Goal: Task Accomplishment & Management: Manage account settings

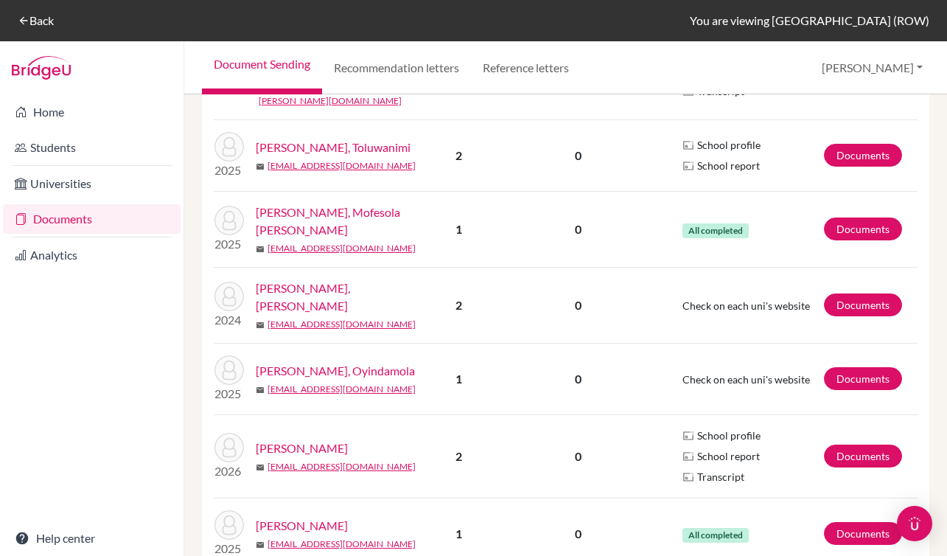
scroll to position [629, 0]
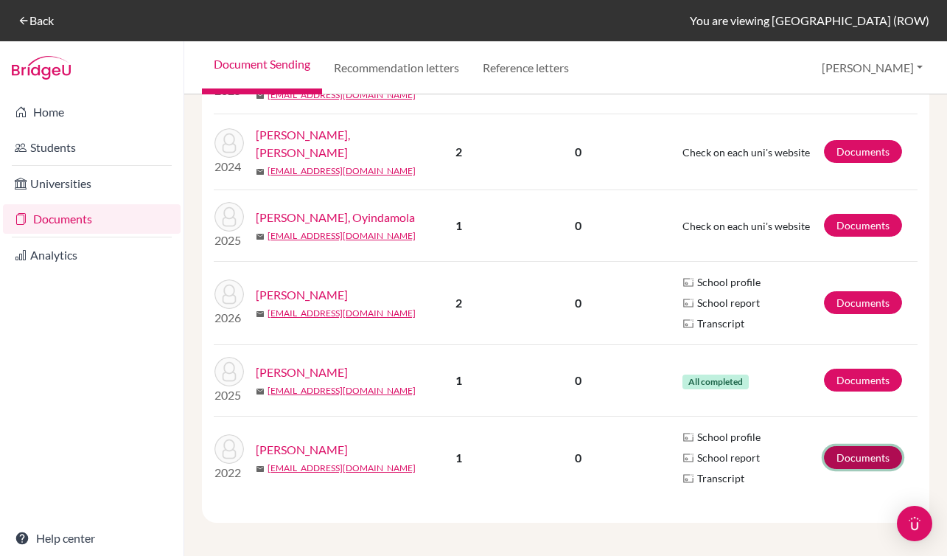
click at [848, 448] on link "Documents" at bounding box center [863, 457] width 78 height 23
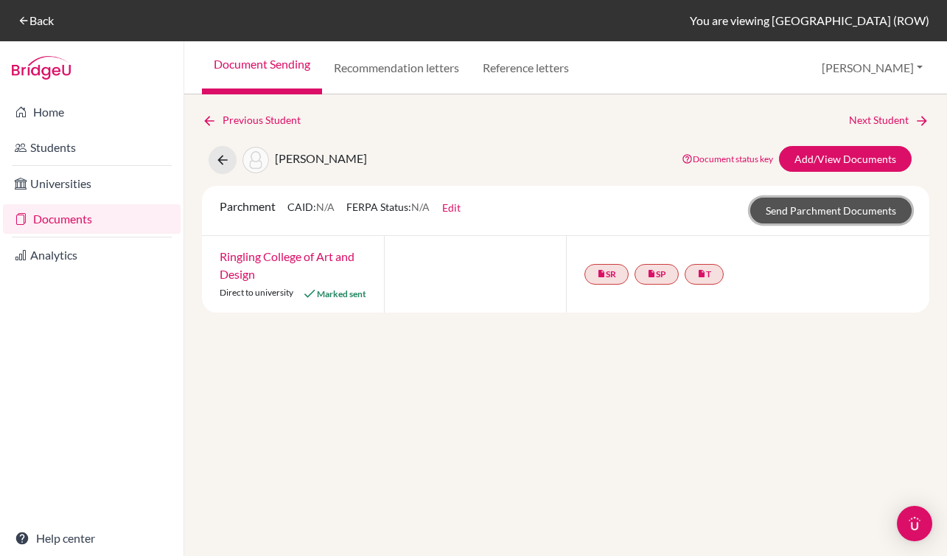
click at [853, 212] on link "Send Parchment Documents" at bounding box center [831, 211] width 161 height 26
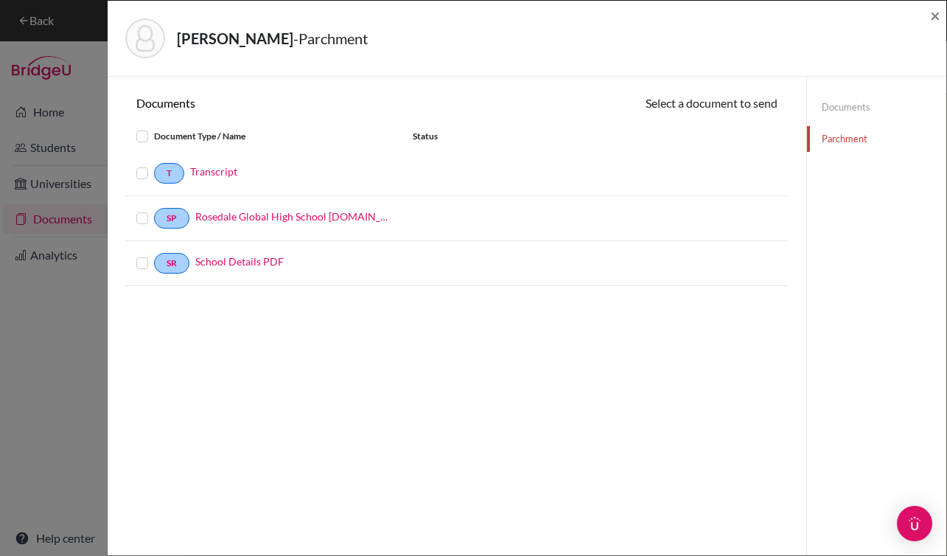
click at [154, 128] on label at bounding box center [154, 128] width 0 height 0
click at [0, 0] on input "checkbox" at bounding box center [0, 0] width 0 height 0
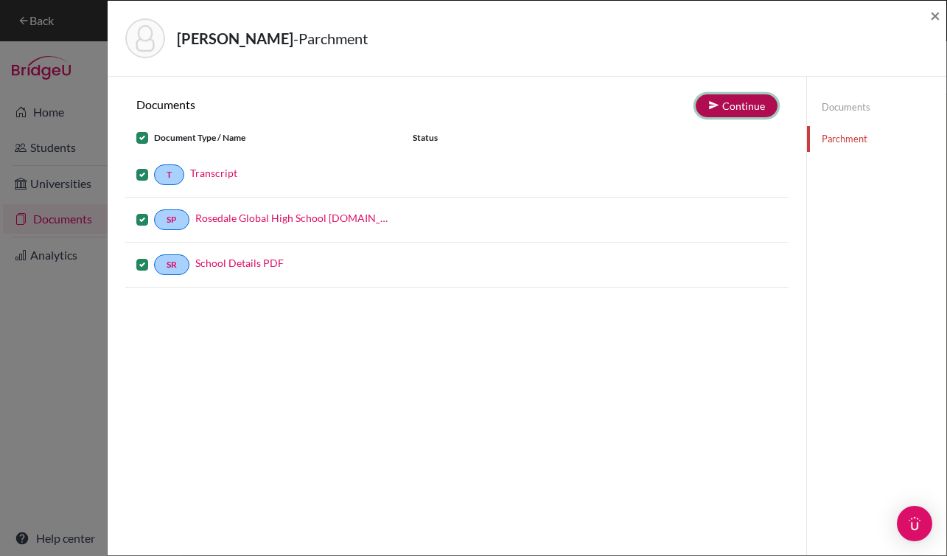
click at [734, 111] on button "Continue" at bounding box center [737, 105] width 82 height 23
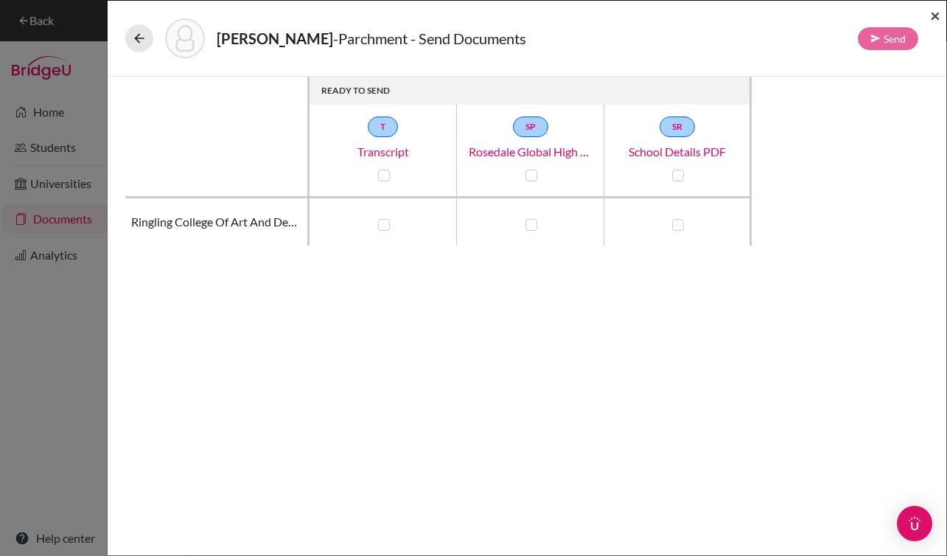
click at [939, 15] on span "×" at bounding box center [935, 14] width 10 height 21
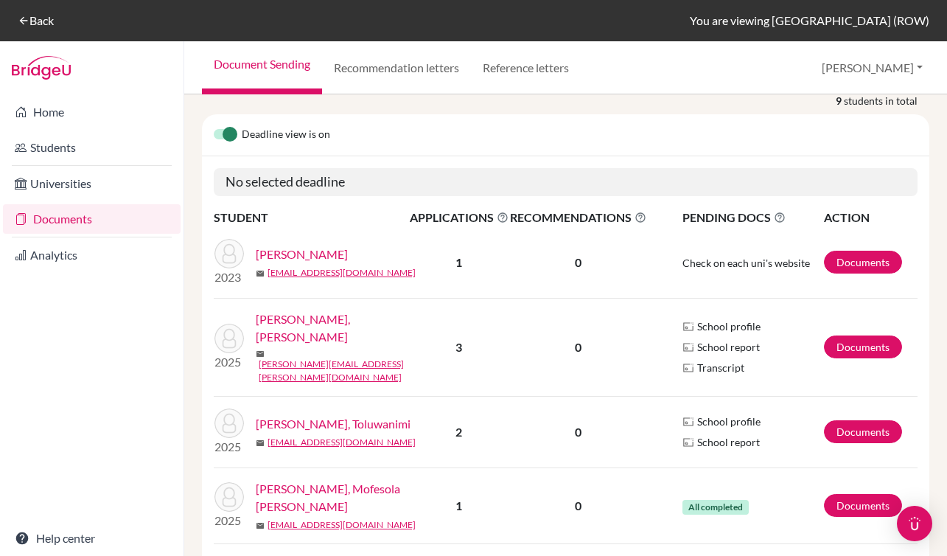
scroll to position [292, 0]
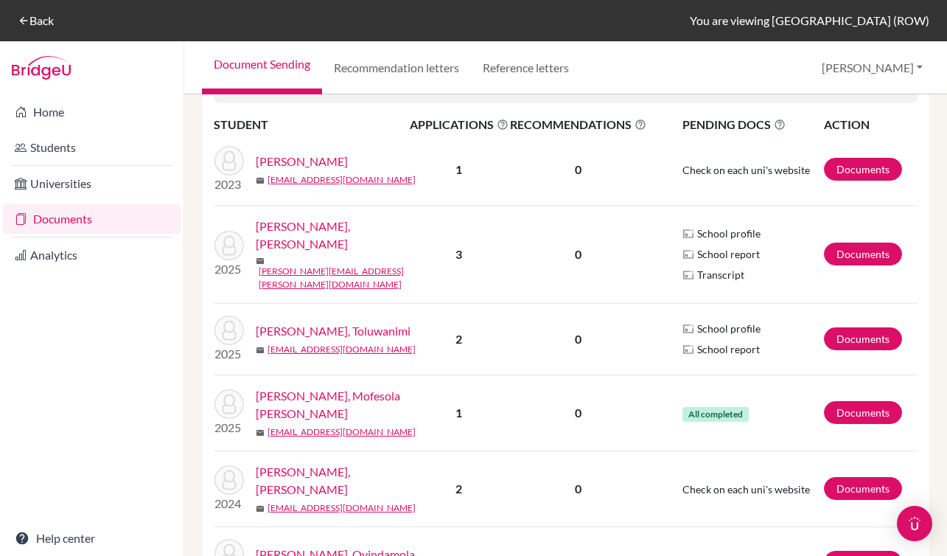
click at [260, 253] on link "[PERSON_NAME], [PERSON_NAME]" at bounding box center [338, 234] width 164 height 35
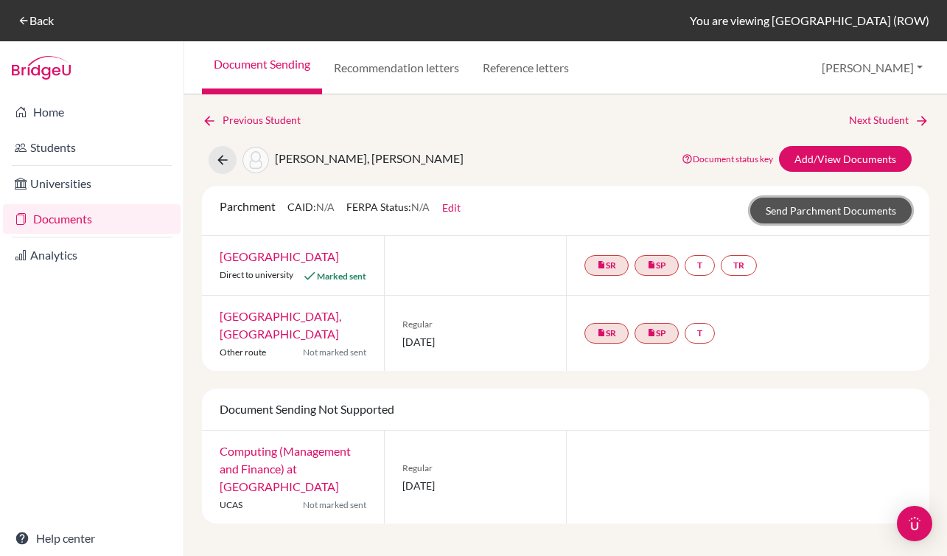
click at [776, 209] on link "Send Parchment Documents" at bounding box center [831, 211] width 161 height 26
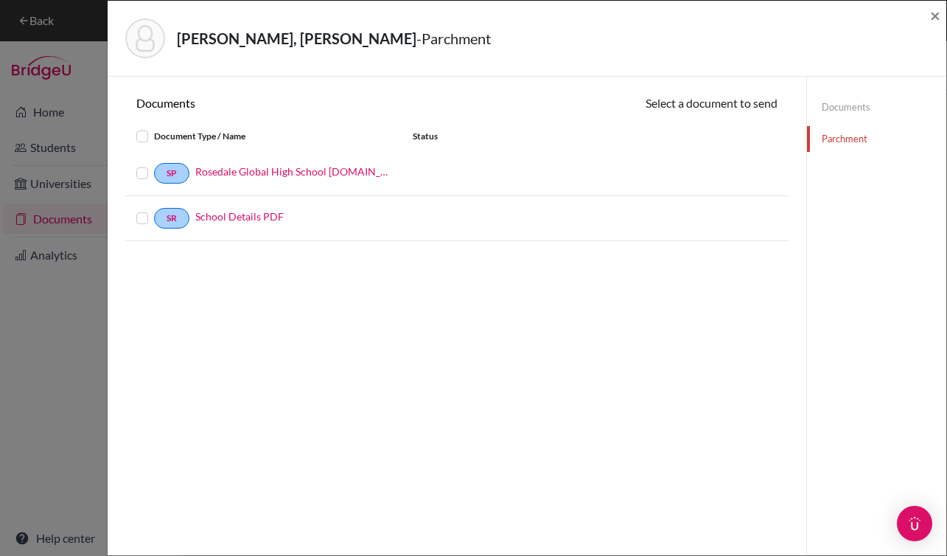
click at [84, 48] on div "Michael Oluwamayowa Olubambo, Balogun - Parchment × Documents Select a document…" at bounding box center [473, 278] width 947 height 556
click at [931, 17] on span "×" at bounding box center [935, 14] width 10 height 21
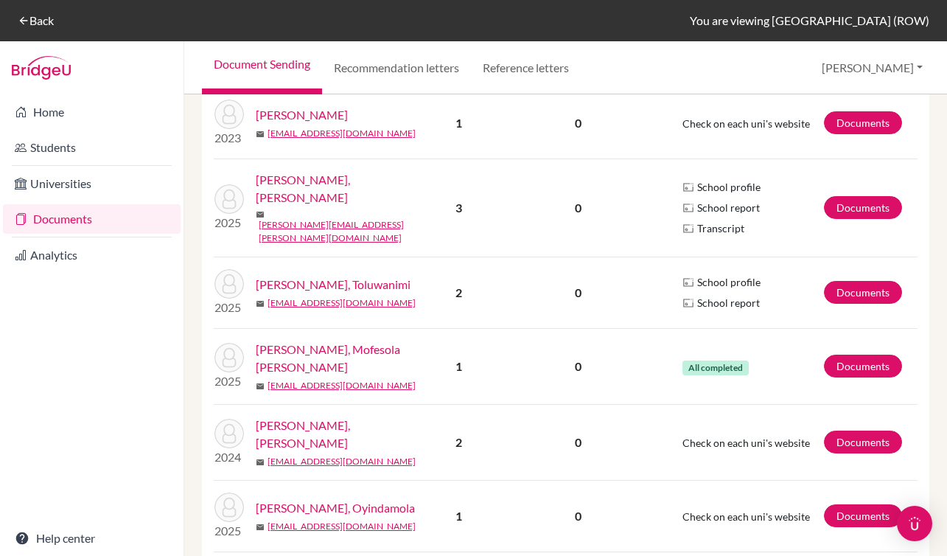
scroll to position [375, 0]
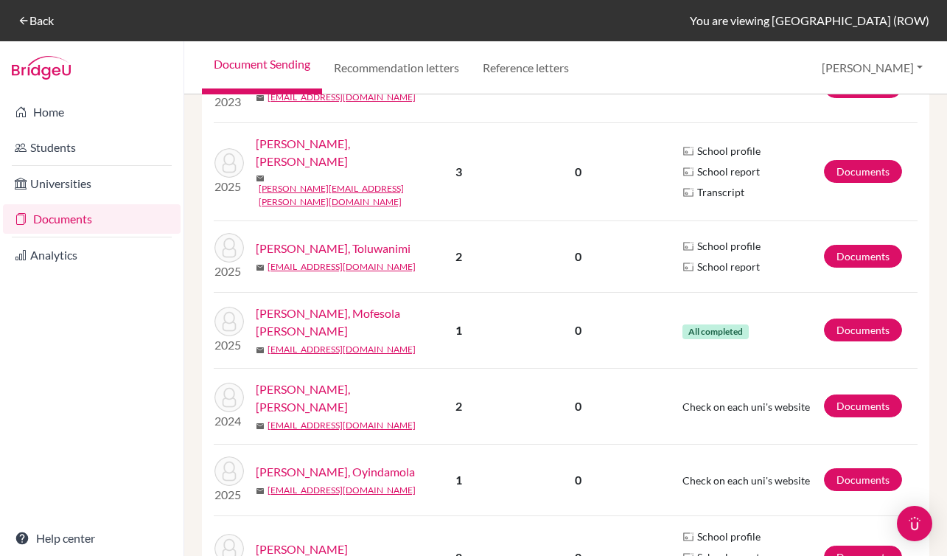
click at [335, 251] on link "[PERSON_NAME], Toluwanimi" at bounding box center [333, 249] width 155 height 18
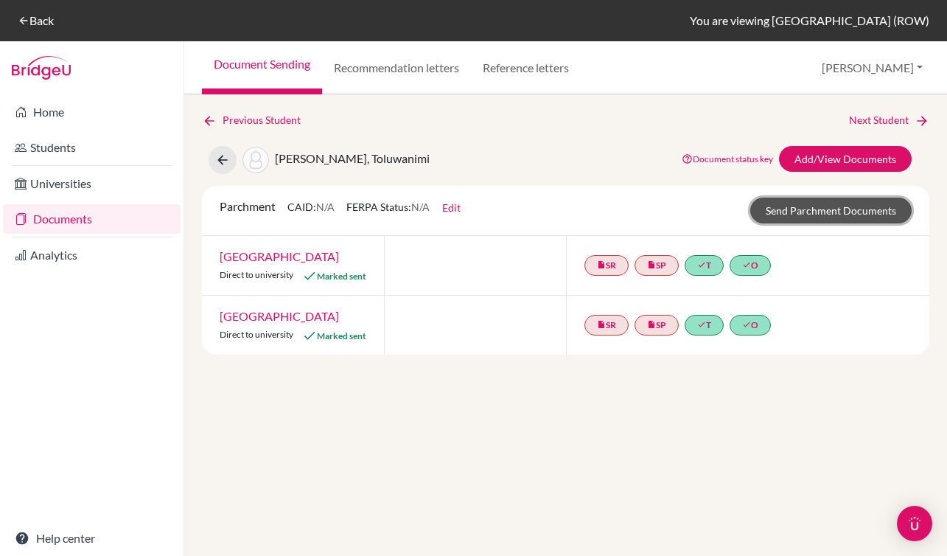
click at [804, 211] on link "Send Parchment Documents" at bounding box center [831, 211] width 161 height 26
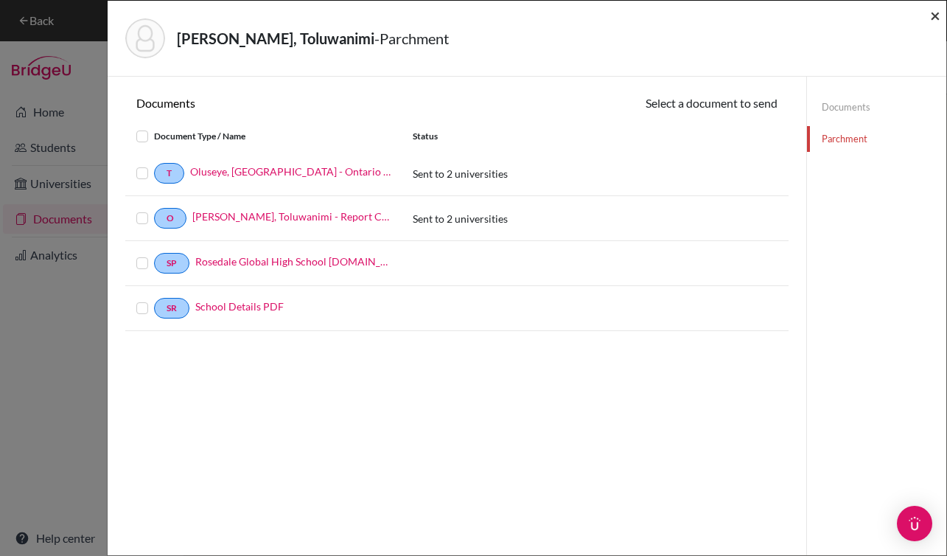
click at [938, 24] on span "×" at bounding box center [935, 14] width 10 height 21
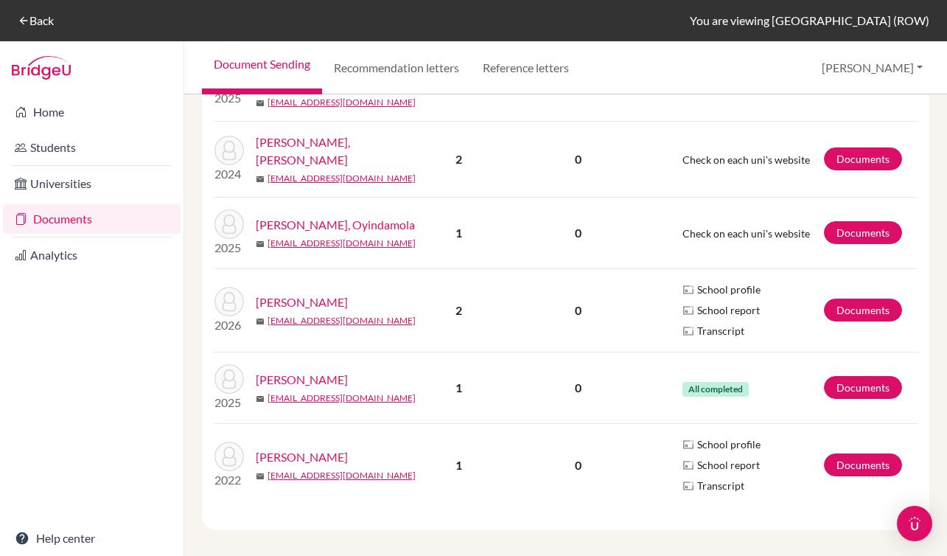
scroll to position [629, 0]
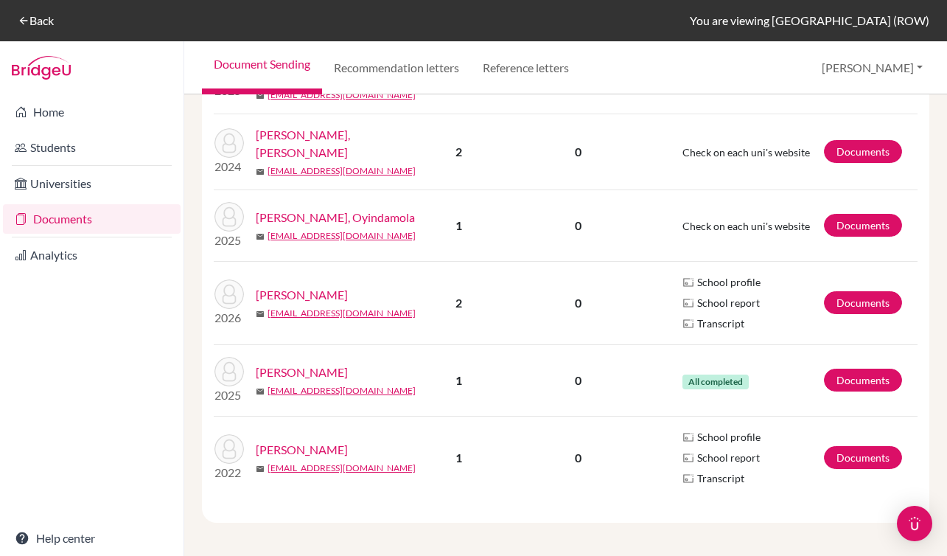
click at [313, 372] on link "[PERSON_NAME]" at bounding box center [302, 372] width 92 height 18
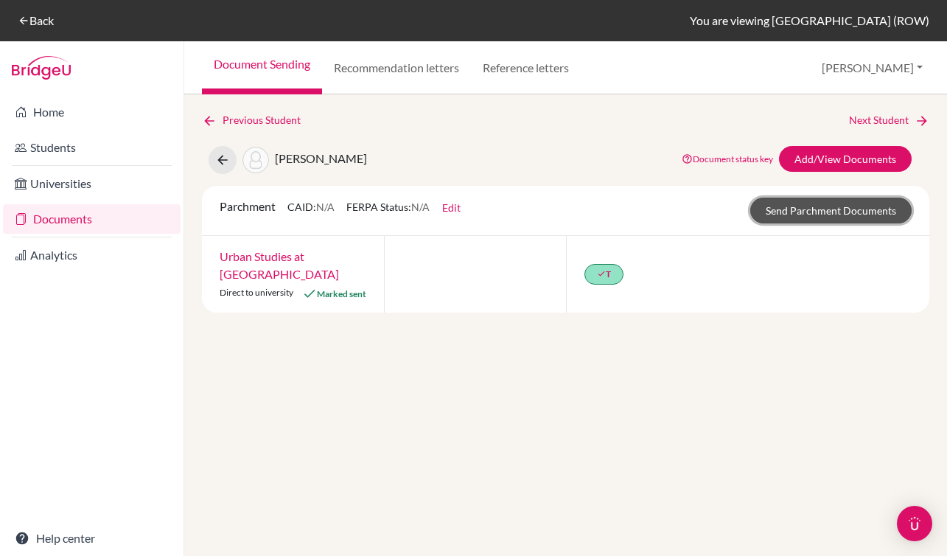
click at [806, 217] on link "Send Parchment Documents" at bounding box center [831, 211] width 161 height 26
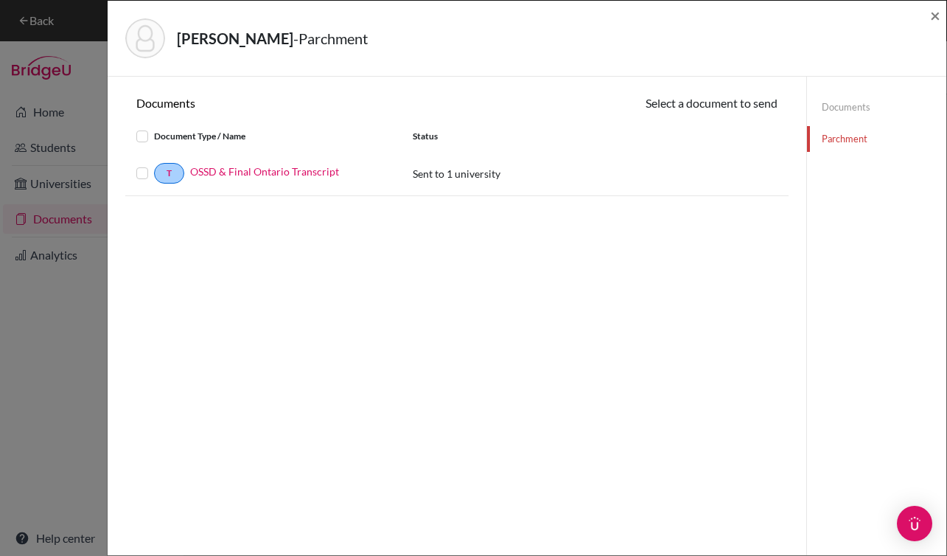
click at [941, 11] on div "Yesufu, Amira - Parchment ×" at bounding box center [527, 39] width 839 height 76
click at [938, 13] on span "×" at bounding box center [935, 14] width 10 height 21
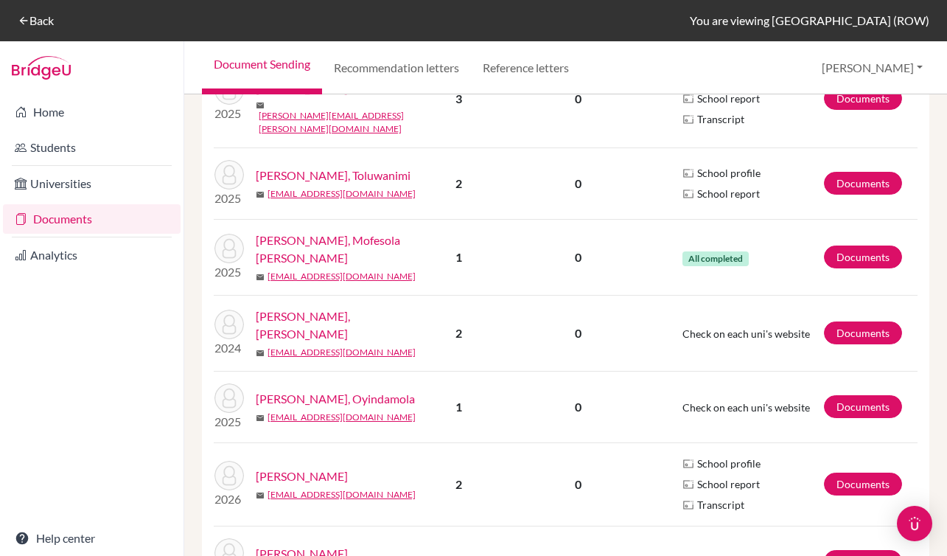
scroll to position [449, 0]
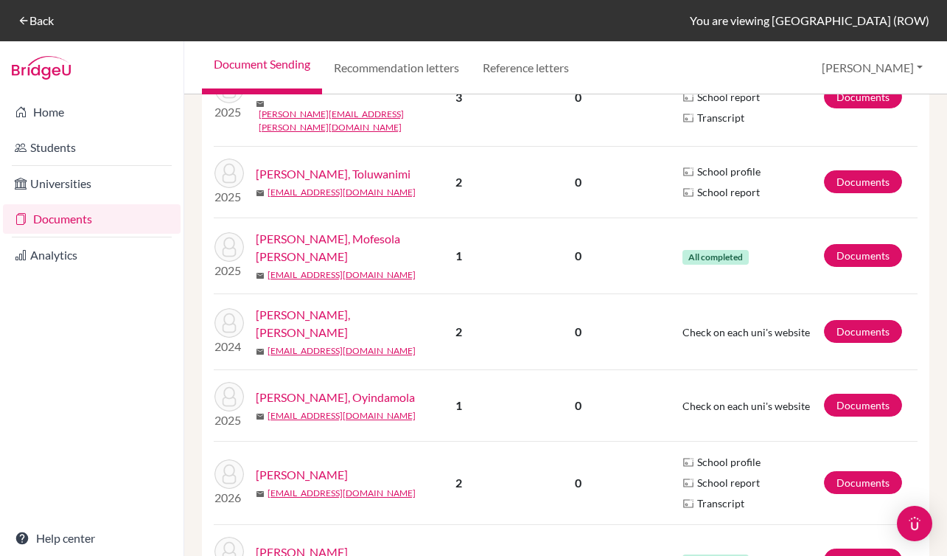
click at [366, 248] on link "[PERSON_NAME], Mofesola [PERSON_NAME]" at bounding box center [338, 247] width 164 height 35
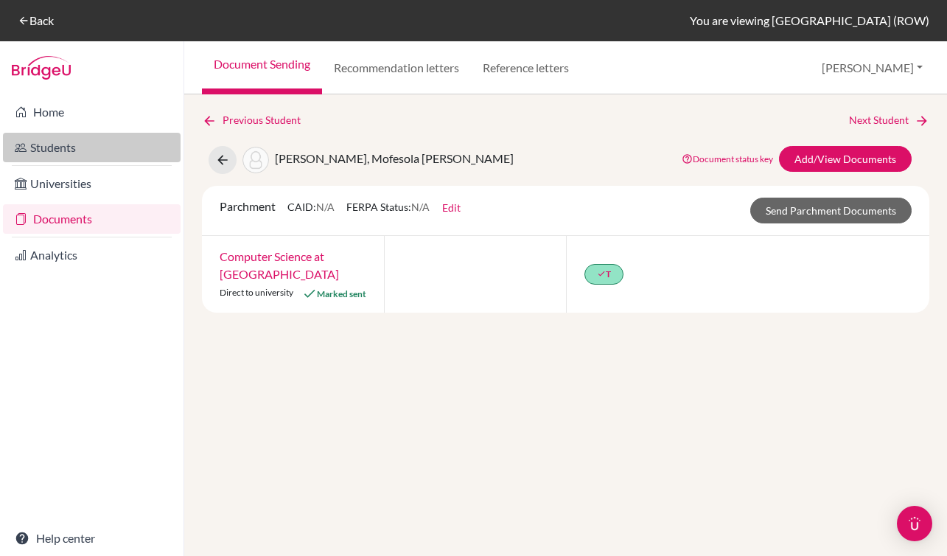
click at [66, 133] on link "Students" at bounding box center [92, 147] width 178 height 29
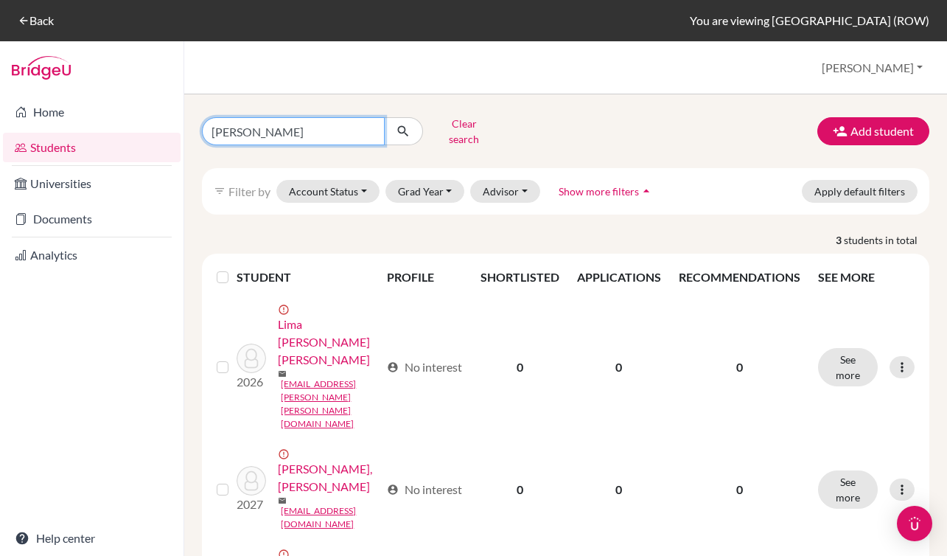
click at [251, 129] on input "[PERSON_NAME]" at bounding box center [293, 131] width 183 height 28
click at [251, 129] on input "gustavo" at bounding box center [293, 131] width 183 height 28
paste input "Jiaxin"
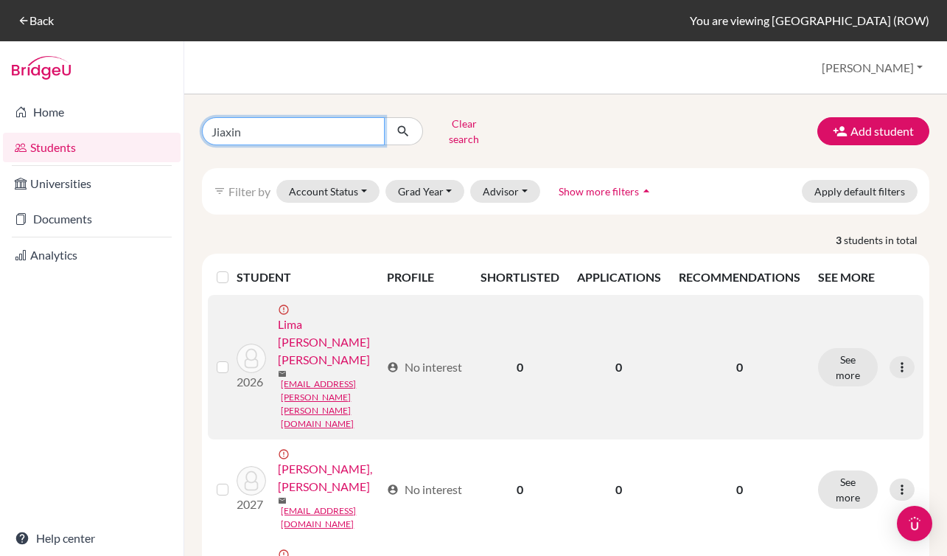
scroll to position [13, 0]
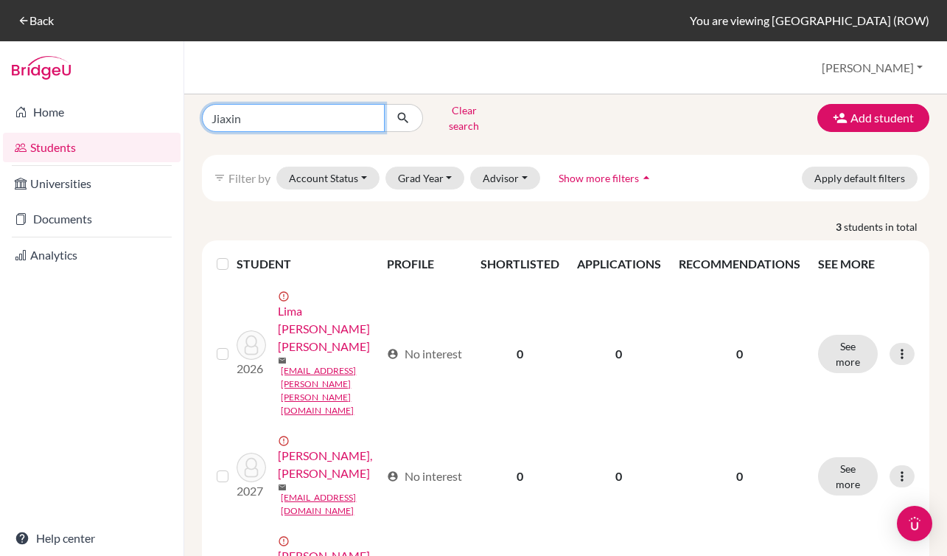
click at [261, 117] on input "Jiaxin" at bounding box center [293, 118] width 183 height 28
type input "[PERSON_NAME]"
click button "submit" at bounding box center [403, 118] width 39 height 28
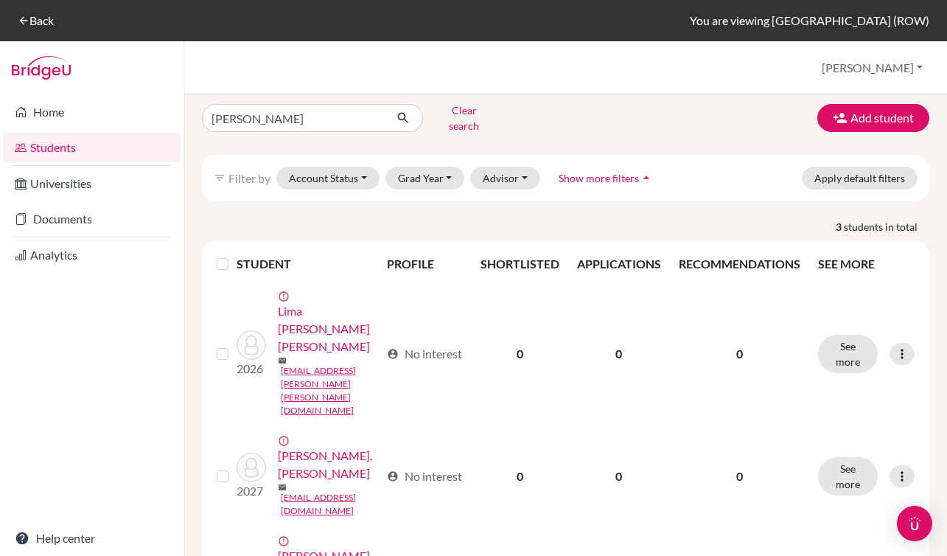
scroll to position [0, 0]
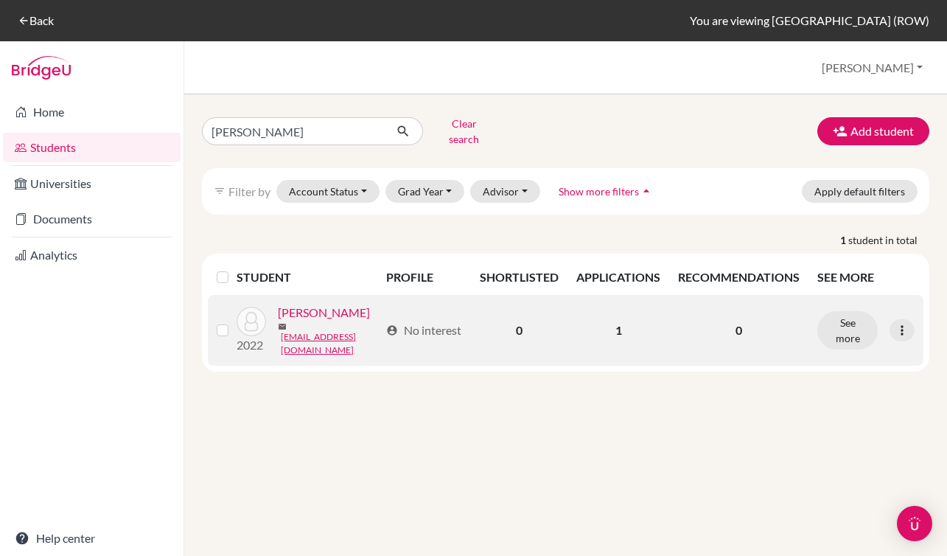
click at [278, 321] on link "[PERSON_NAME]" at bounding box center [324, 313] width 92 height 18
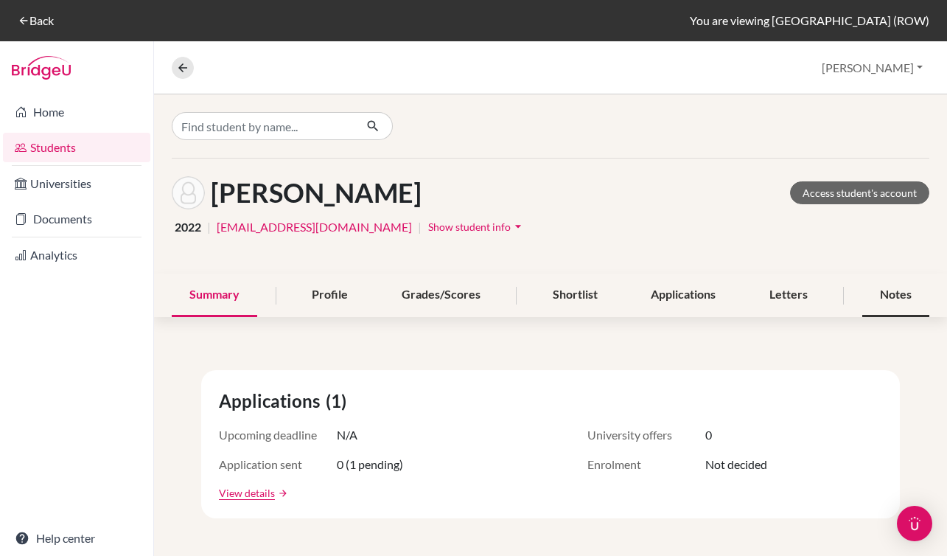
click at [889, 307] on div "Notes" at bounding box center [896, 295] width 67 height 43
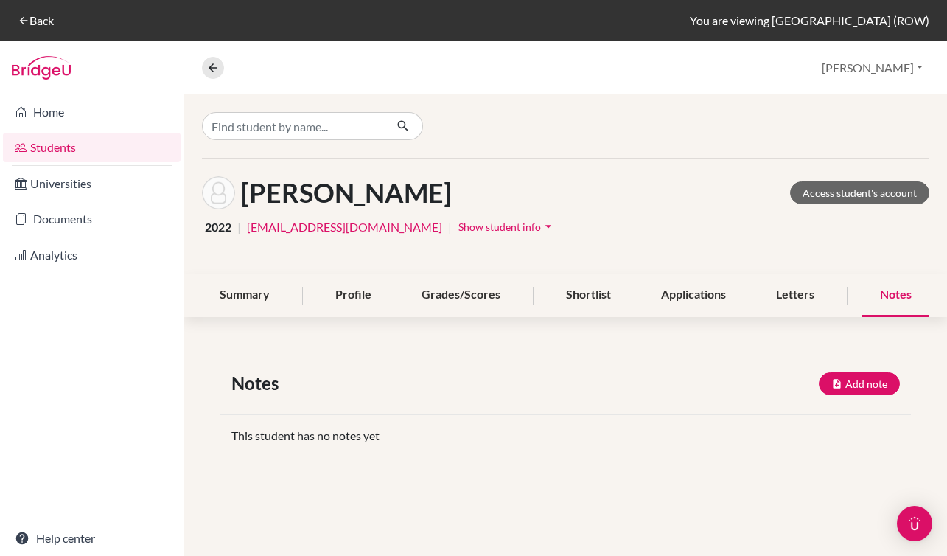
click at [300, 193] on h1 "[PERSON_NAME]" at bounding box center [346, 193] width 211 height 32
click at [383, 199] on h1 "[PERSON_NAME]" at bounding box center [346, 193] width 211 height 32
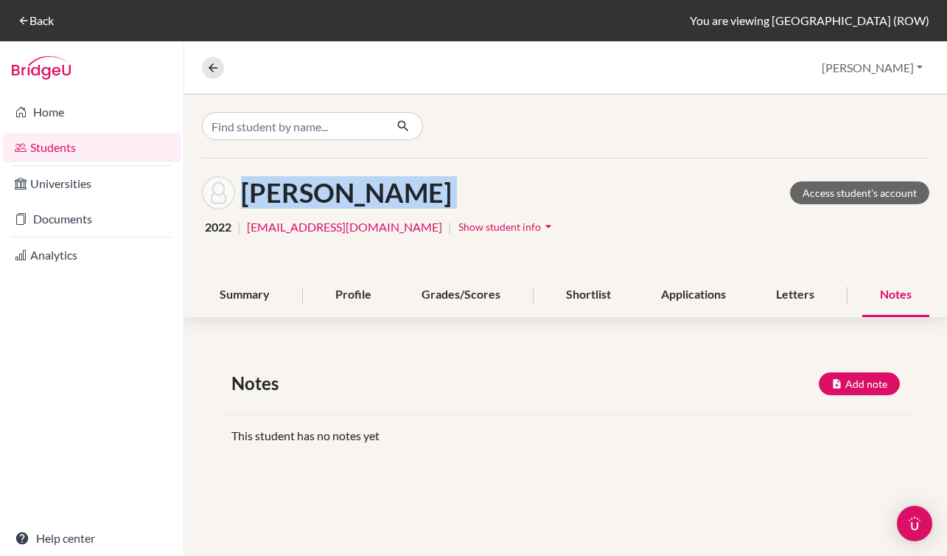
click at [383, 199] on h1 "[PERSON_NAME]" at bounding box center [346, 193] width 211 height 32
copy div "Zhang, Jiaxin Access student's account"
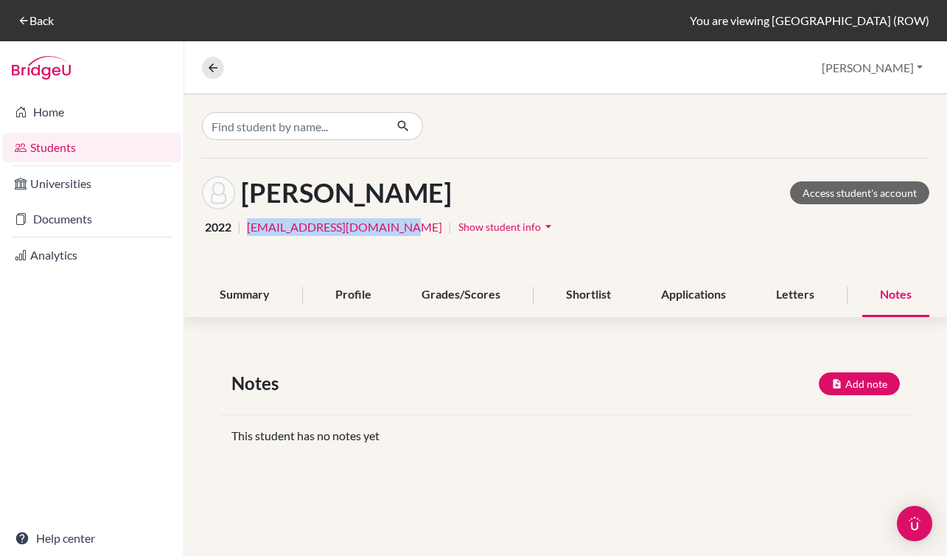
click at [94, 158] on link "Students" at bounding box center [92, 147] width 178 height 29
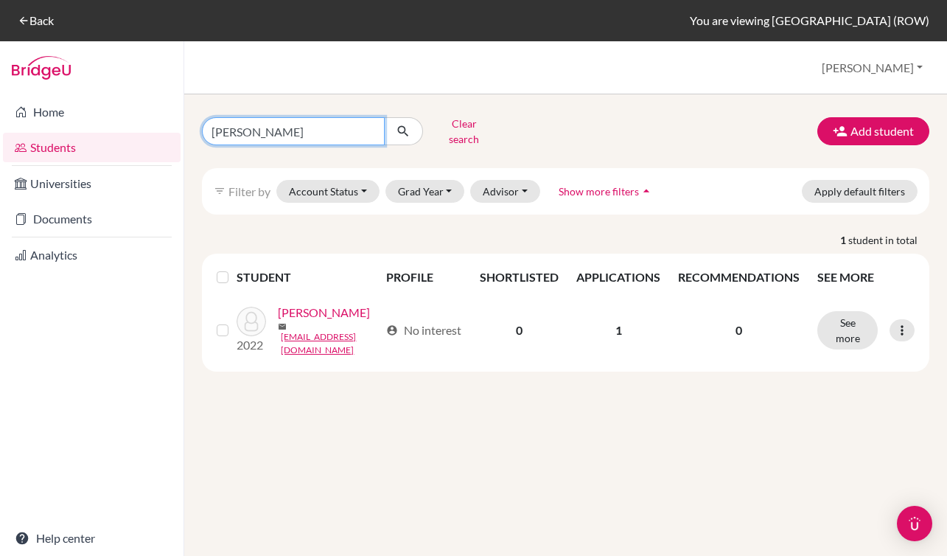
click at [241, 117] on input "[PERSON_NAME]" at bounding box center [293, 131] width 183 height 28
paste input "[PERSON_NAME]"
type input "[PERSON_NAME]"
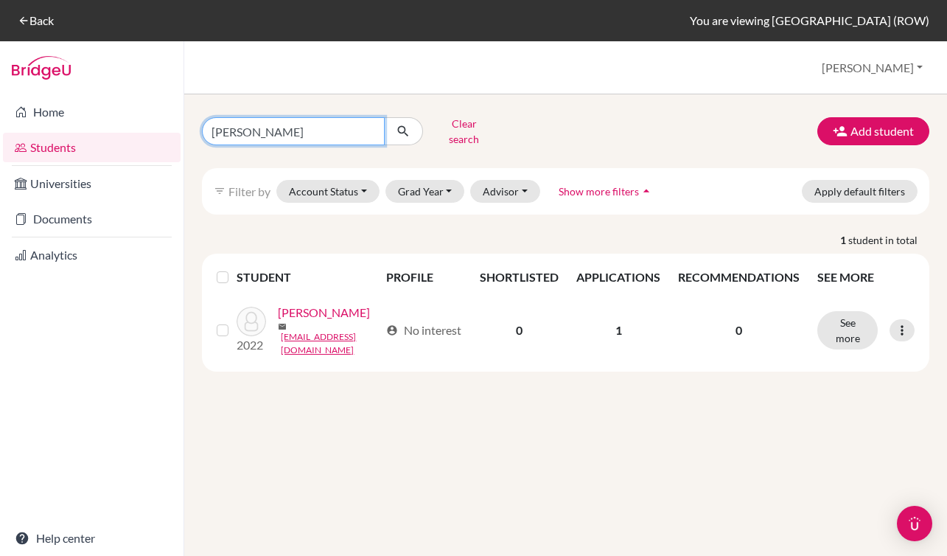
click button "submit" at bounding box center [403, 131] width 39 height 28
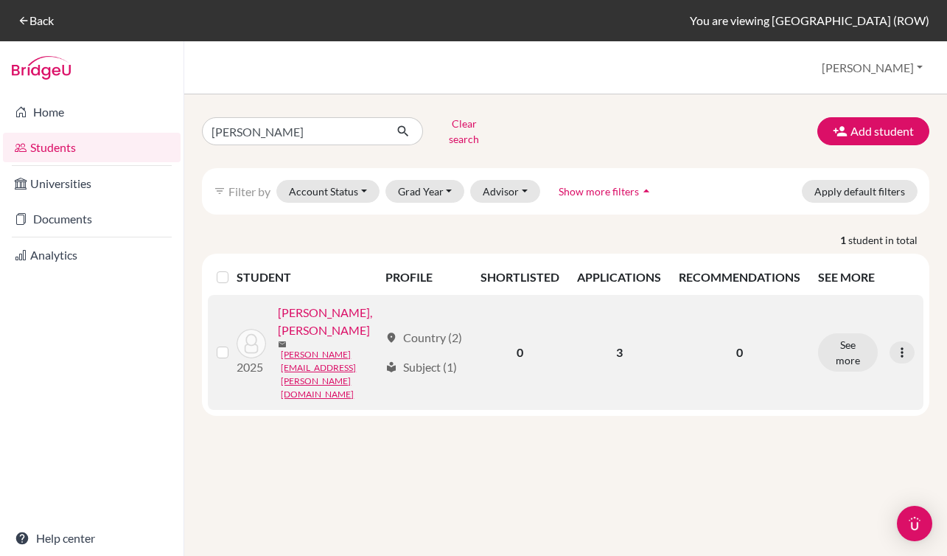
click at [303, 339] on link "[PERSON_NAME], [PERSON_NAME]" at bounding box center [328, 321] width 100 height 35
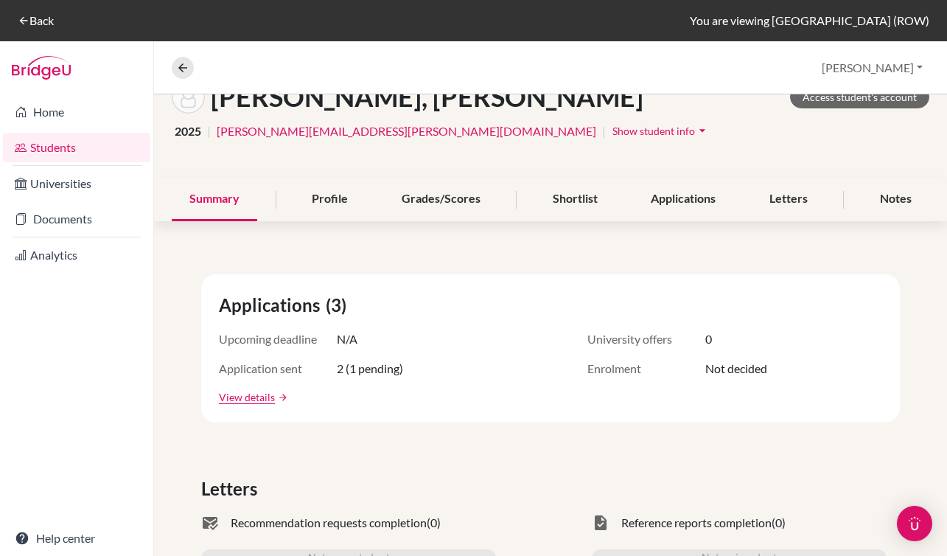
scroll to position [119, 0]
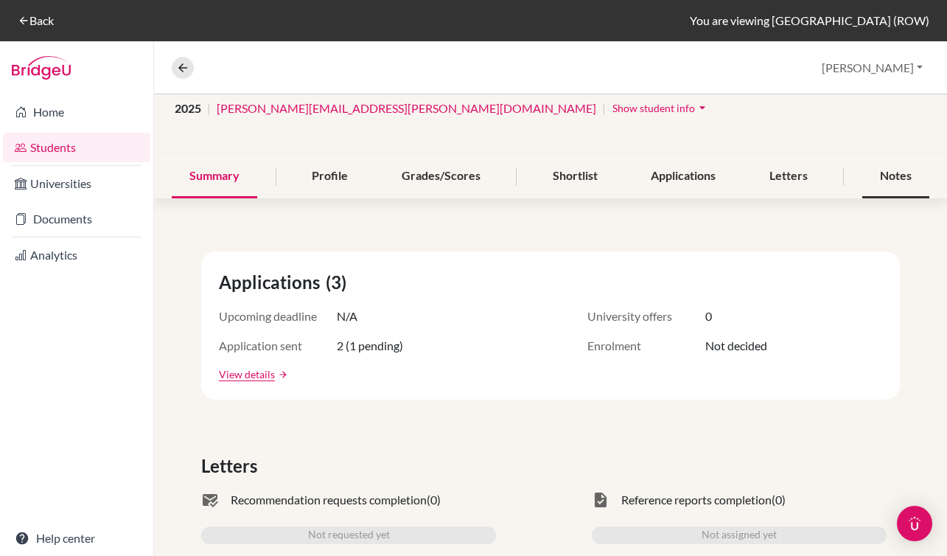
click at [897, 165] on div "Notes" at bounding box center [896, 176] width 67 height 43
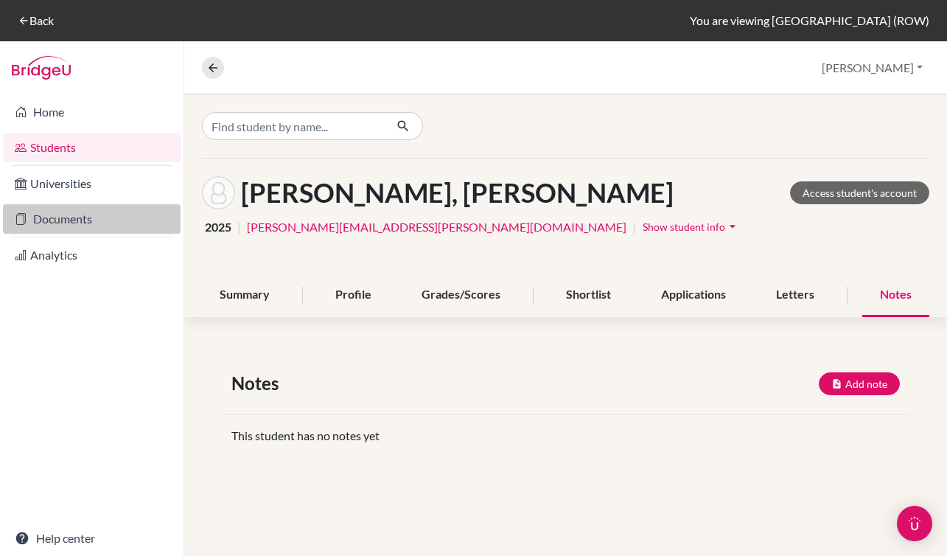
click at [116, 212] on link "Documents" at bounding box center [92, 218] width 178 height 29
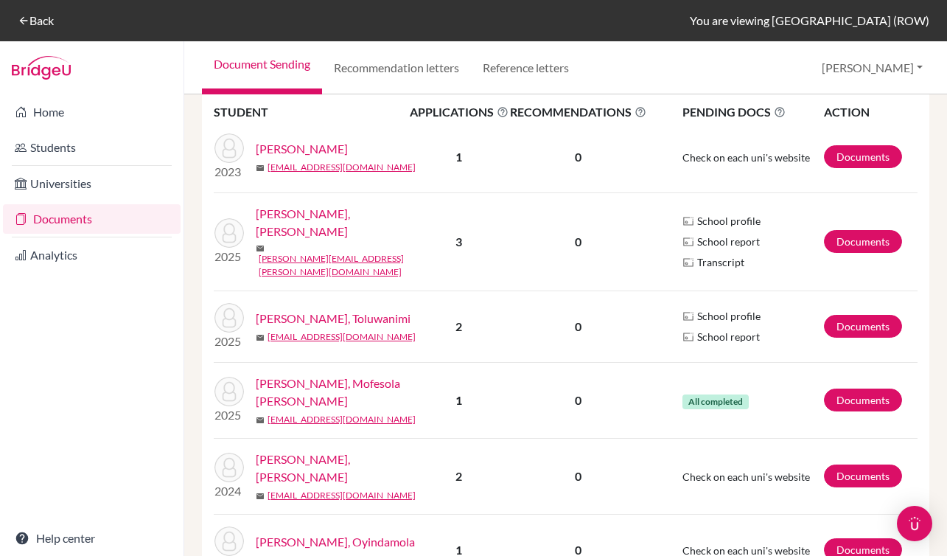
scroll to position [301, 0]
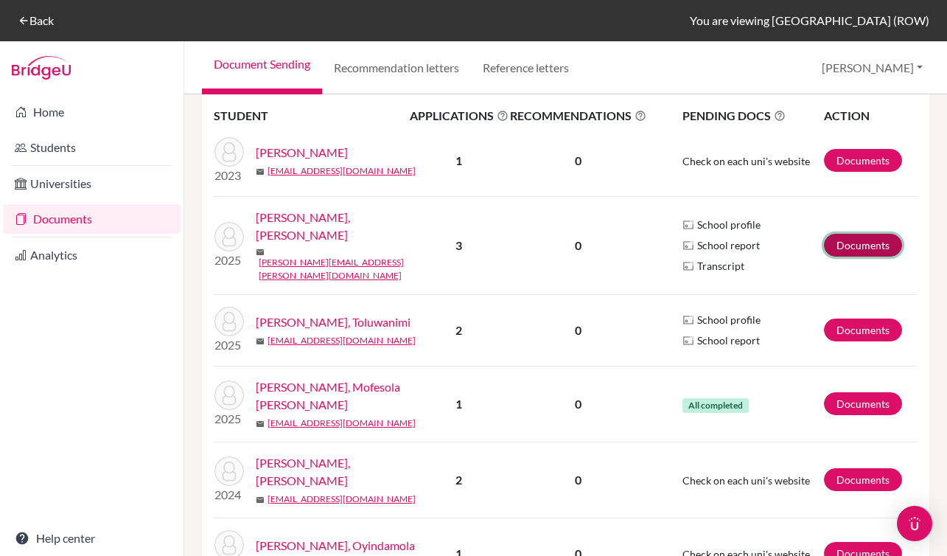
click at [880, 252] on link "Documents" at bounding box center [863, 245] width 78 height 23
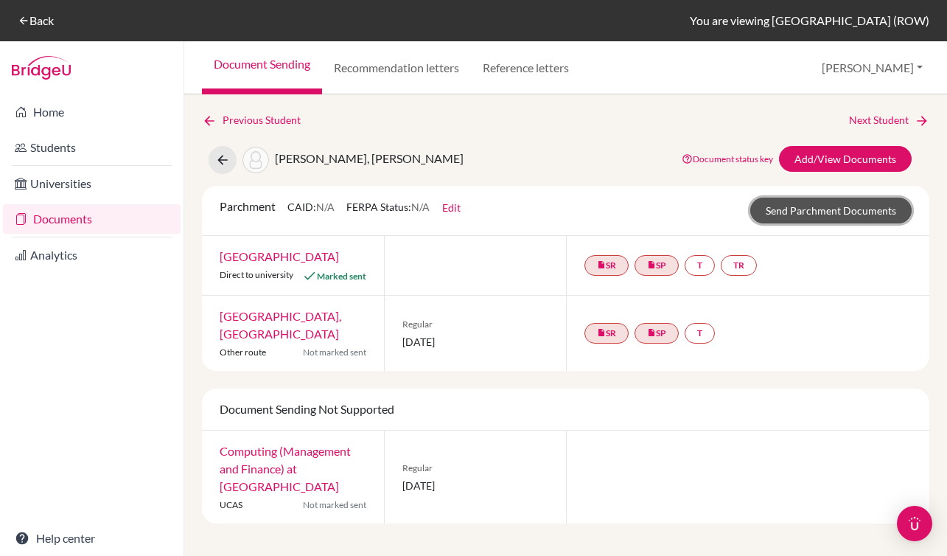
click at [843, 216] on link "Send Parchment Documents" at bounding box center [831, 211] width 161 height 26
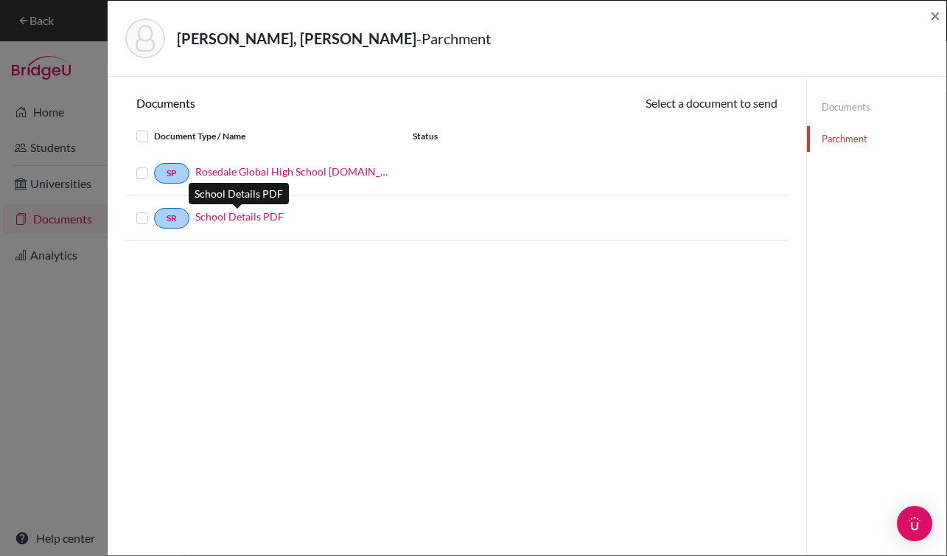
click at [233, 217] on link "School Details PDF" at bounding box center [239, 216] width 88 height 15
click at [807, 113] on link "Documents" at bounding box center [876, 107] width 139 height 26
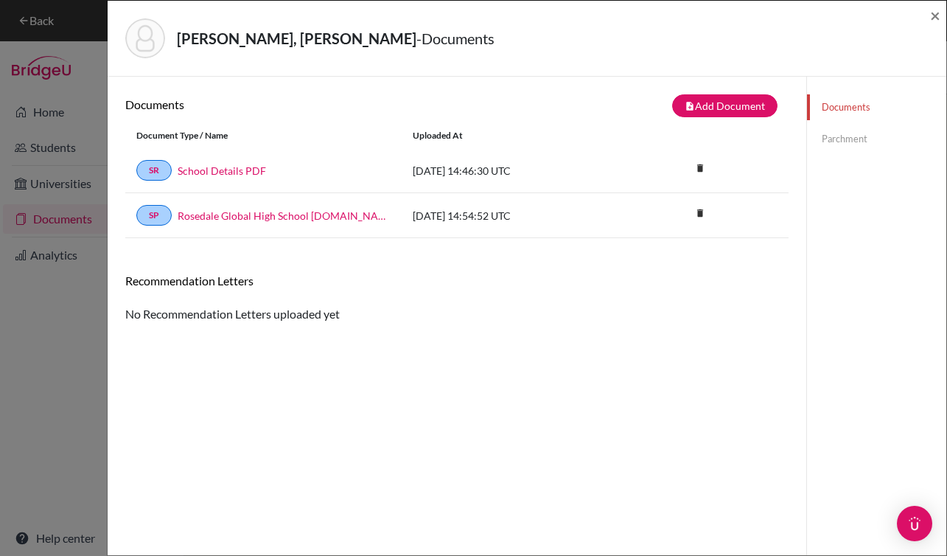
click at [860, 139] on link "Parchment" at bounding box center [876, 139] width 139 height 26
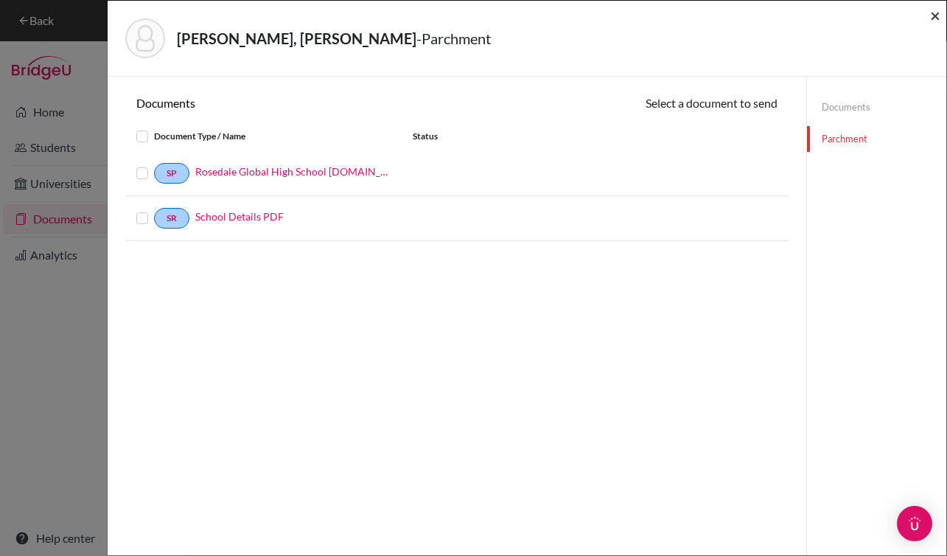
click at [935, 19] on span "×" at bounding box center [935, 14] width 10 height 21
